Goal: Information Seeking & Learning: Learn about a topic

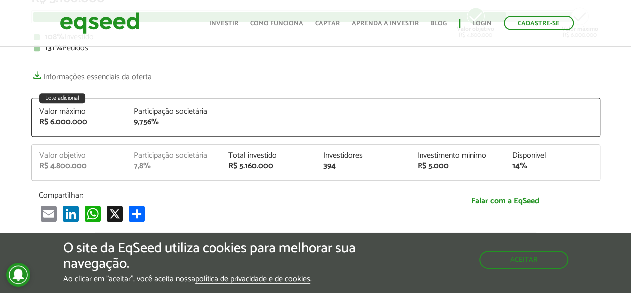
scroll to position [150, 0]
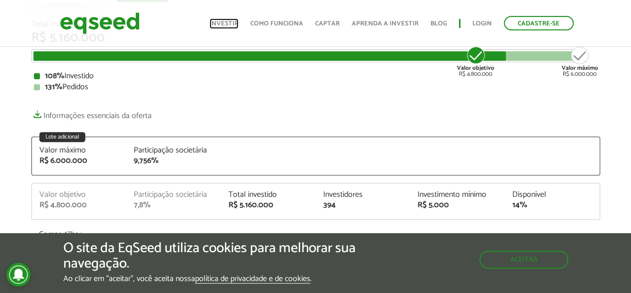
click at [228, 21] on link "Investir" at bounding box center [224, 23] width 29 height 6
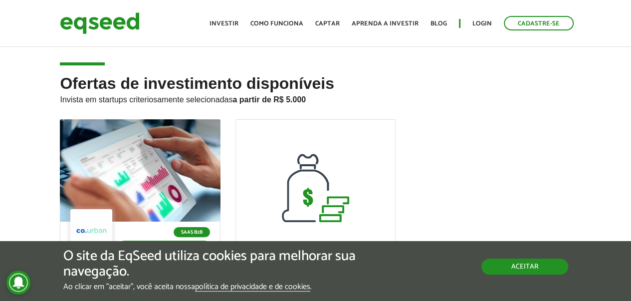
click at [515, 270] on button "Aceitar" at bounding box center [525, 266] width 87 height 16
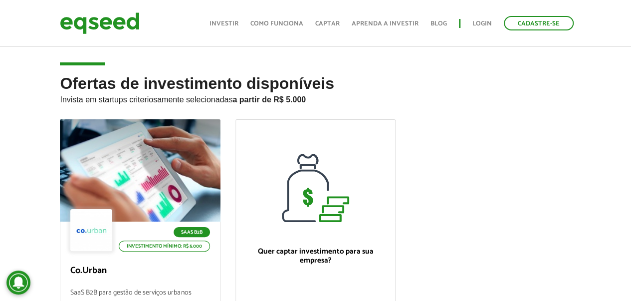
scroll to position [150, 0]
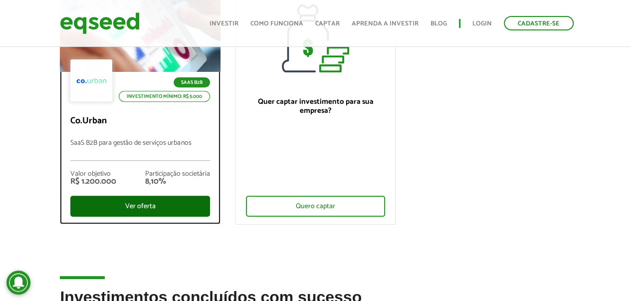
click at [167, 199] on div "Ver oferta" at bounding box center [139, 206] width 139 height 21
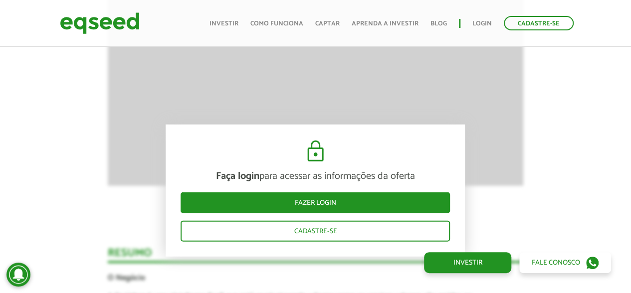
scroll to position [1297, 0]
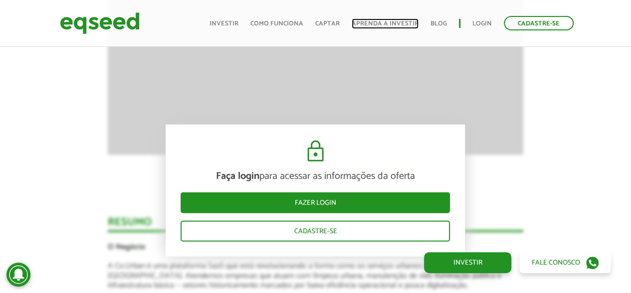
click at [368, 23] on link "Aprenda a investir" at bounding box center [385, 23] width 67 height 6
